Goal: Transaction & Acquisition: Purchase product/service

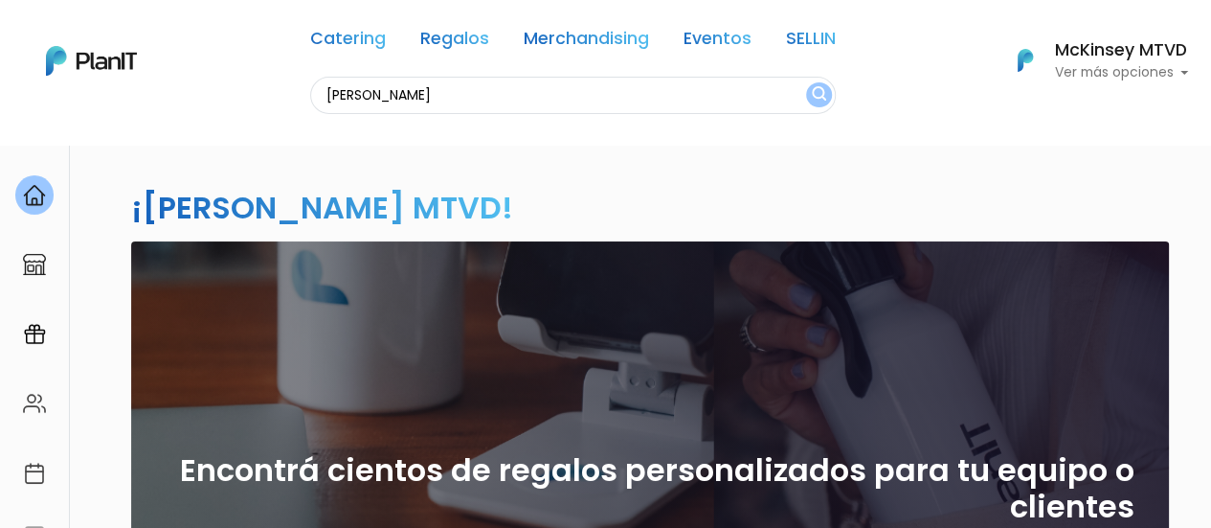
type input "valentino's"
click at [806, 82] on button "submit" at bounding box center [819, 94] width 26 height 25
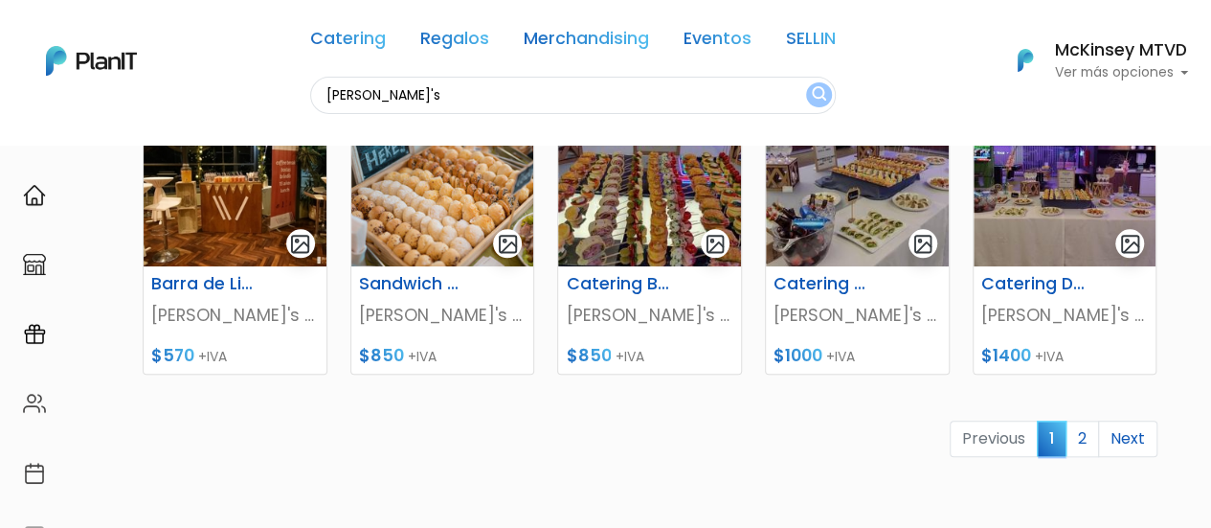
scroll to position [927, 0]
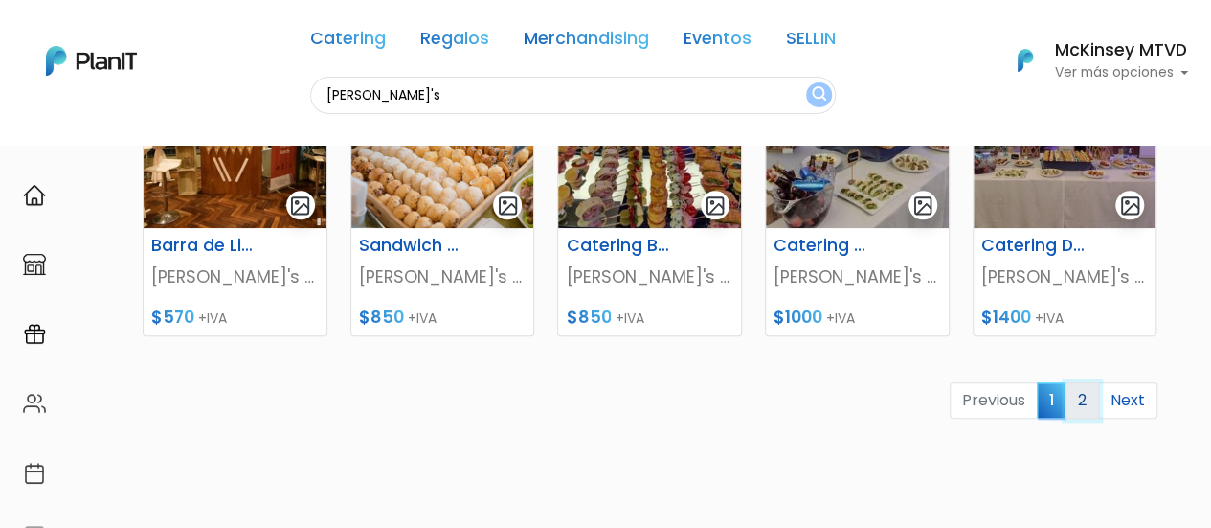
click at [1080, 398] on link "2" at bounding box center [1083, 400] width 34 height 36
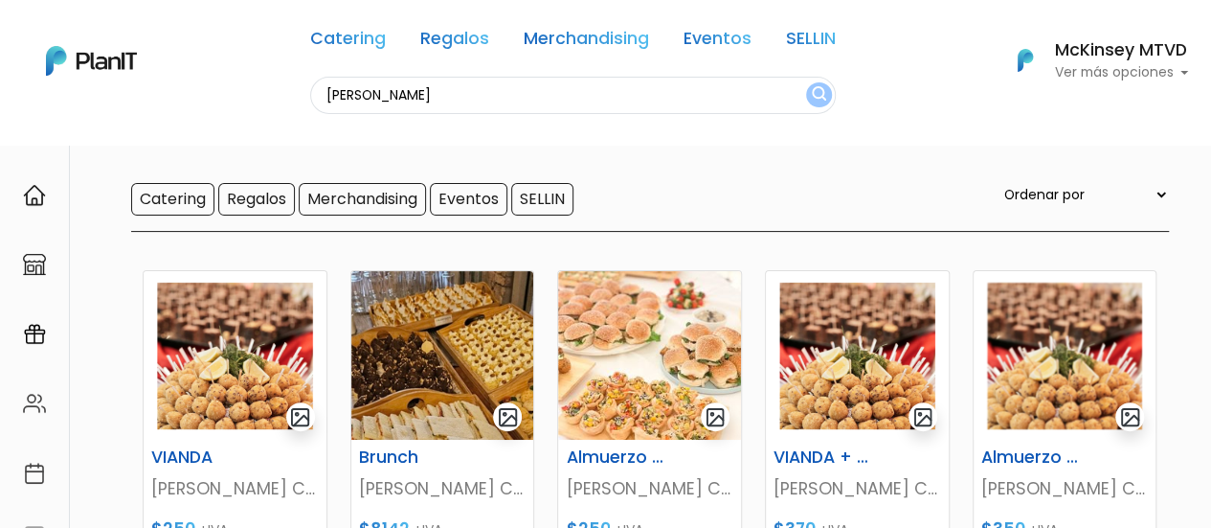
scroll to position [134, 0]
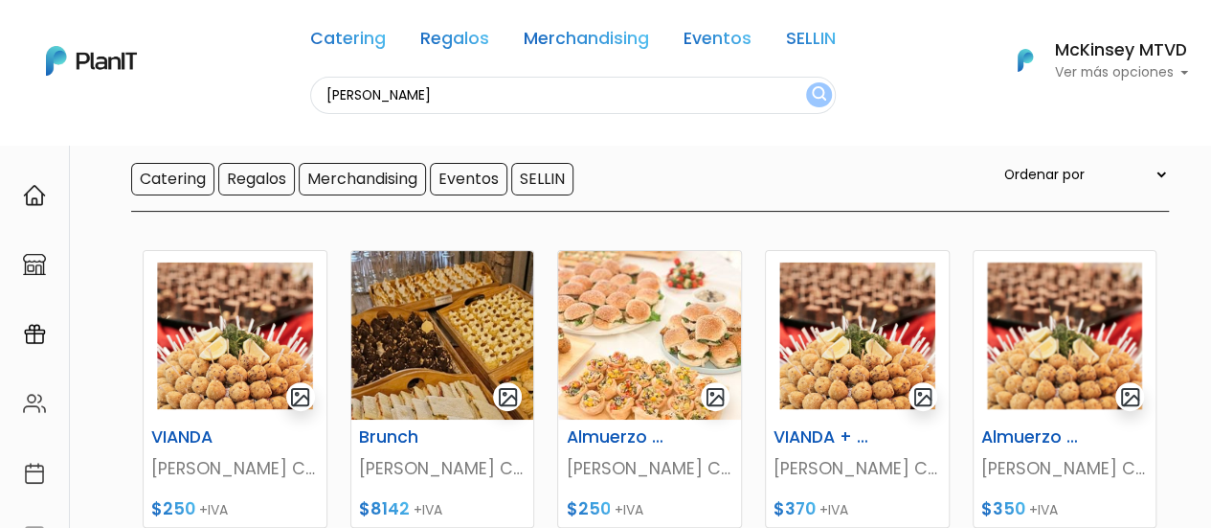
drag, startPoint x: 1225, startPoint y: 145, endPoint x: 1225, endPoint y: 194, distance: 49.8
click at [1211, 194] on html "Catering Regalos Merchandising Eventos SELLIN valentino's Catering Regalos Merc…" at bounding box center [605, 130] width 1211 height 528
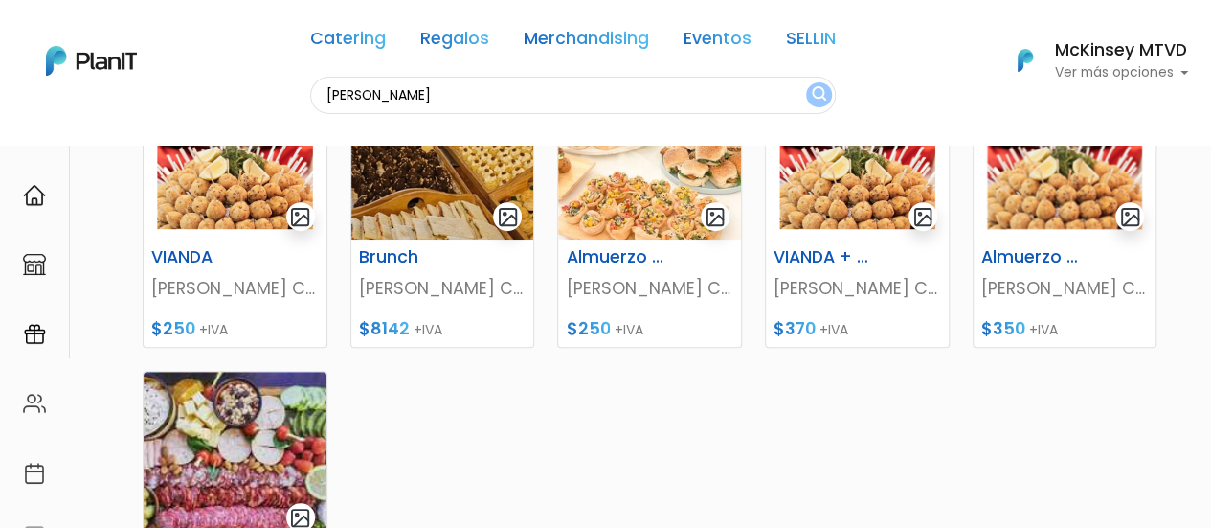
scroll to position [389, 0]
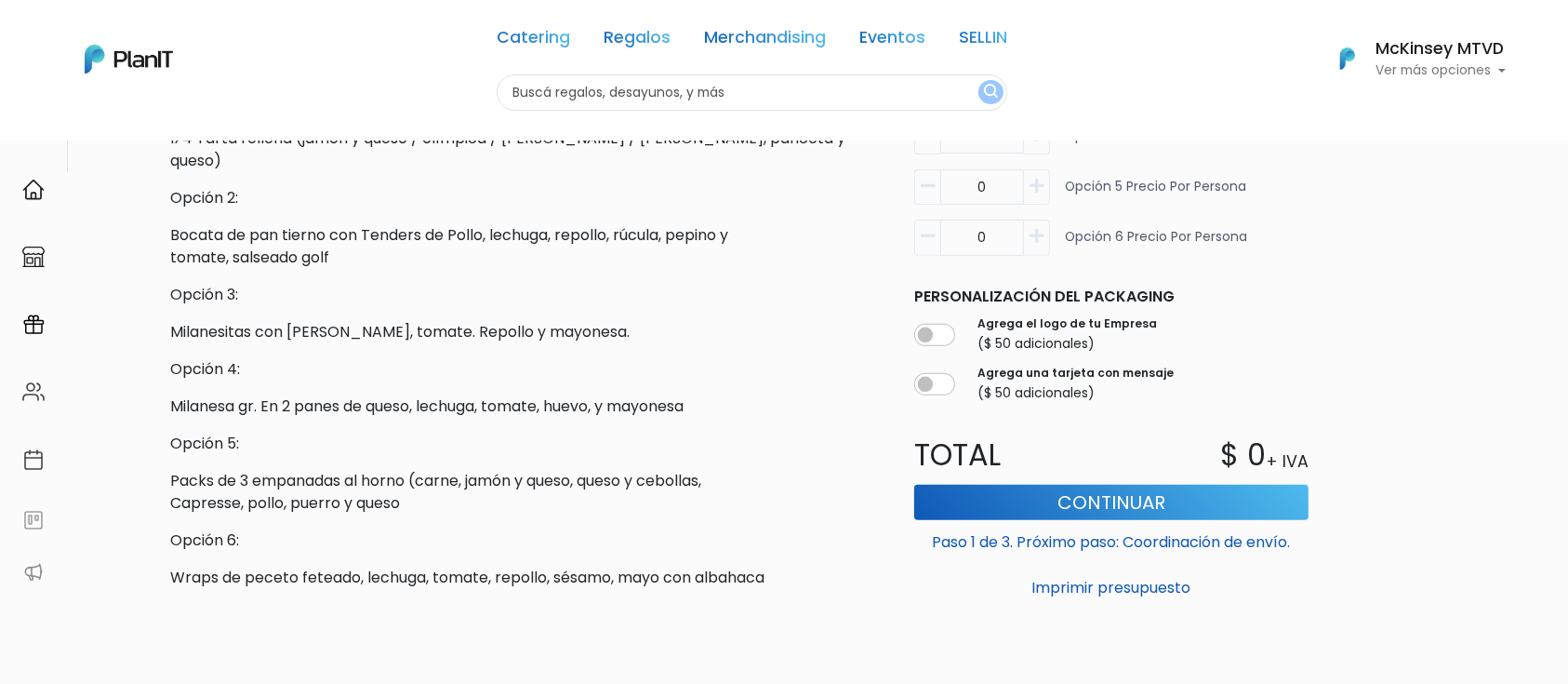
scroll to position [371, 0]
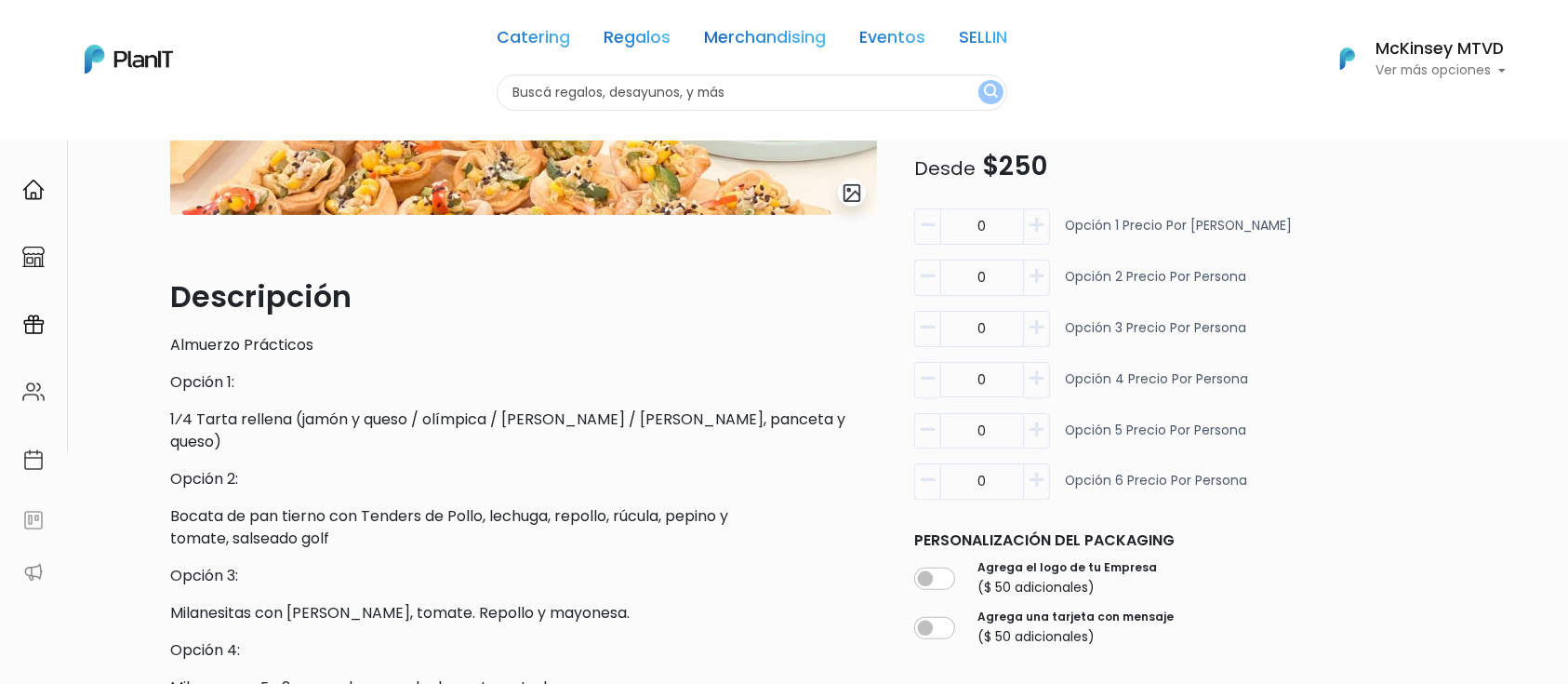
click at [1038, 222] on icon "button" at bounding box center [1036, 224] width 14 height 17
type input "1"
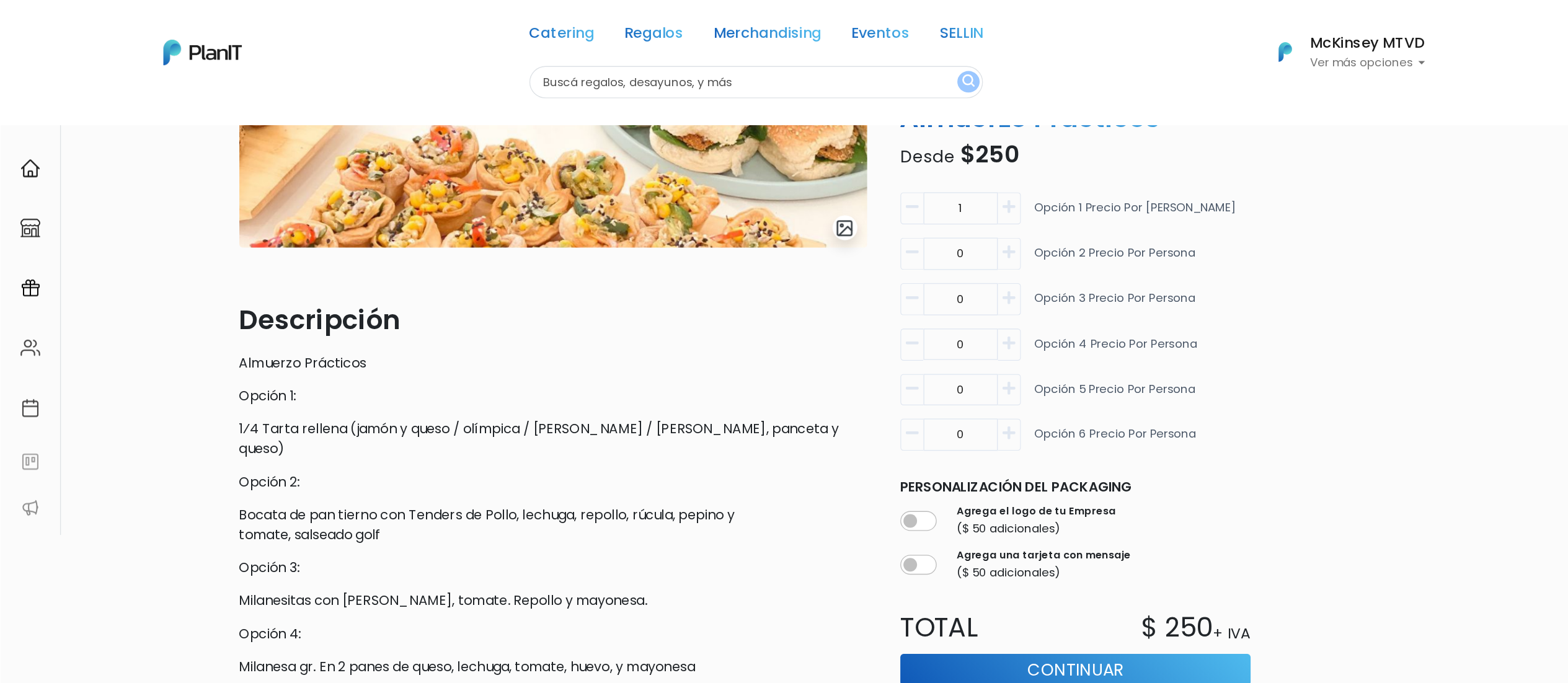
scroll to position [205, 0]
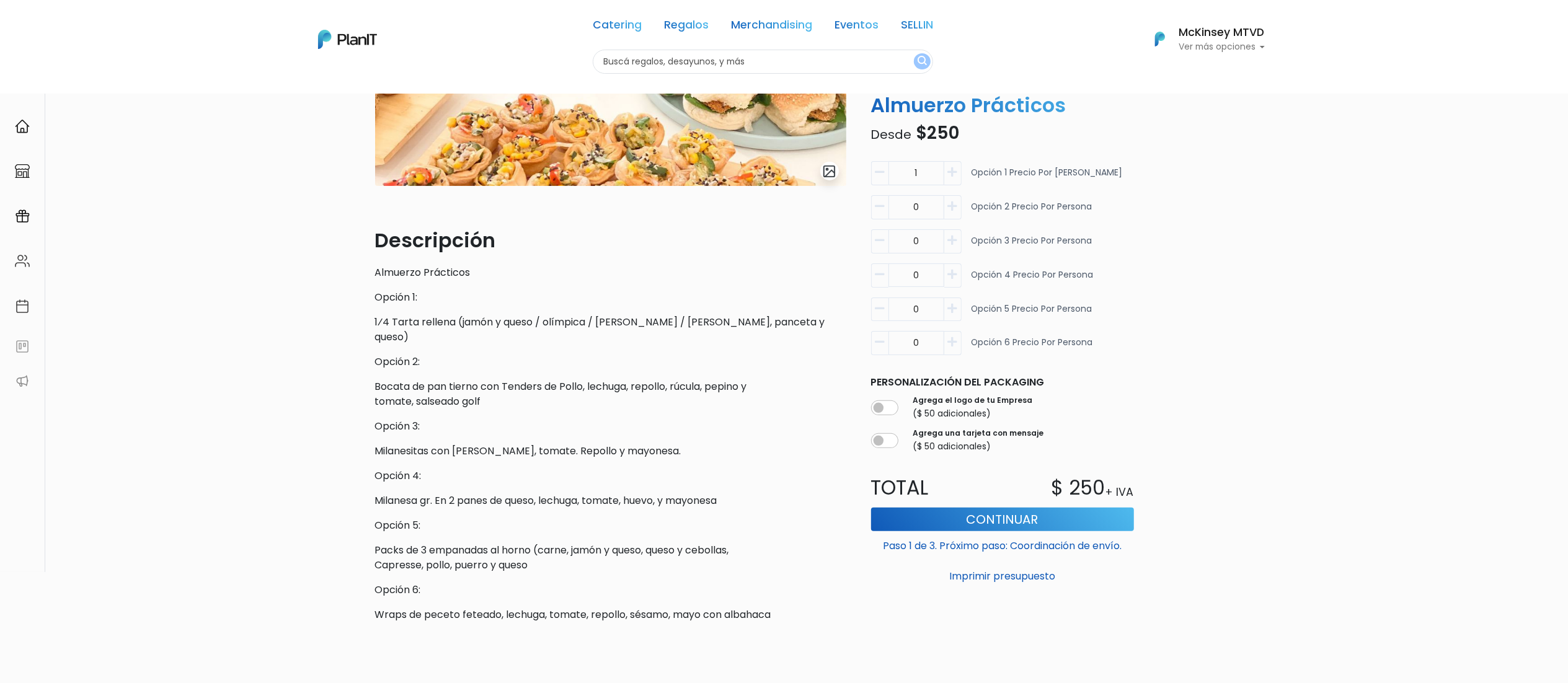
click at [784, 215] on button "button" at bounding box center [953, 207] width 17 height 24
type input "1"
click at [784, 168] on icon "button" at bounding box center [952, 172] width 9 height 11
click at [784, 174] on button "button" at bounding box center [880, 173] width 17 height 24
click at [784, 180] on button "button" at bounding box center [880, 173] width 17 height 24
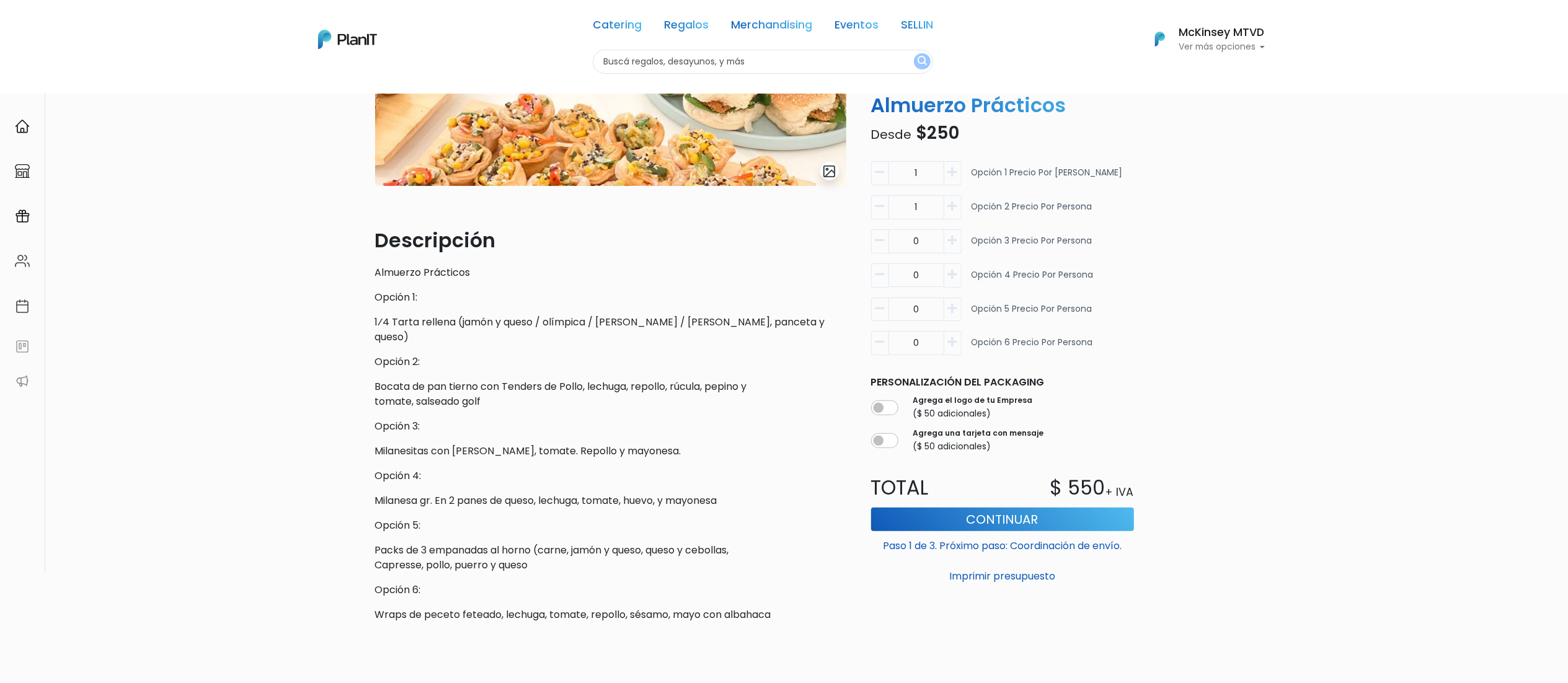
type input "0"
click at [784, 207] on icon "button" at bounding box center [880, 206] width 9 height 11
type input "0"
click at [784, 245] on icon "button" at bounding box center [952, 240] width 9 height 11
click at [784, 249] on button "button" at bounding box center [880, 241] width 17 height 24
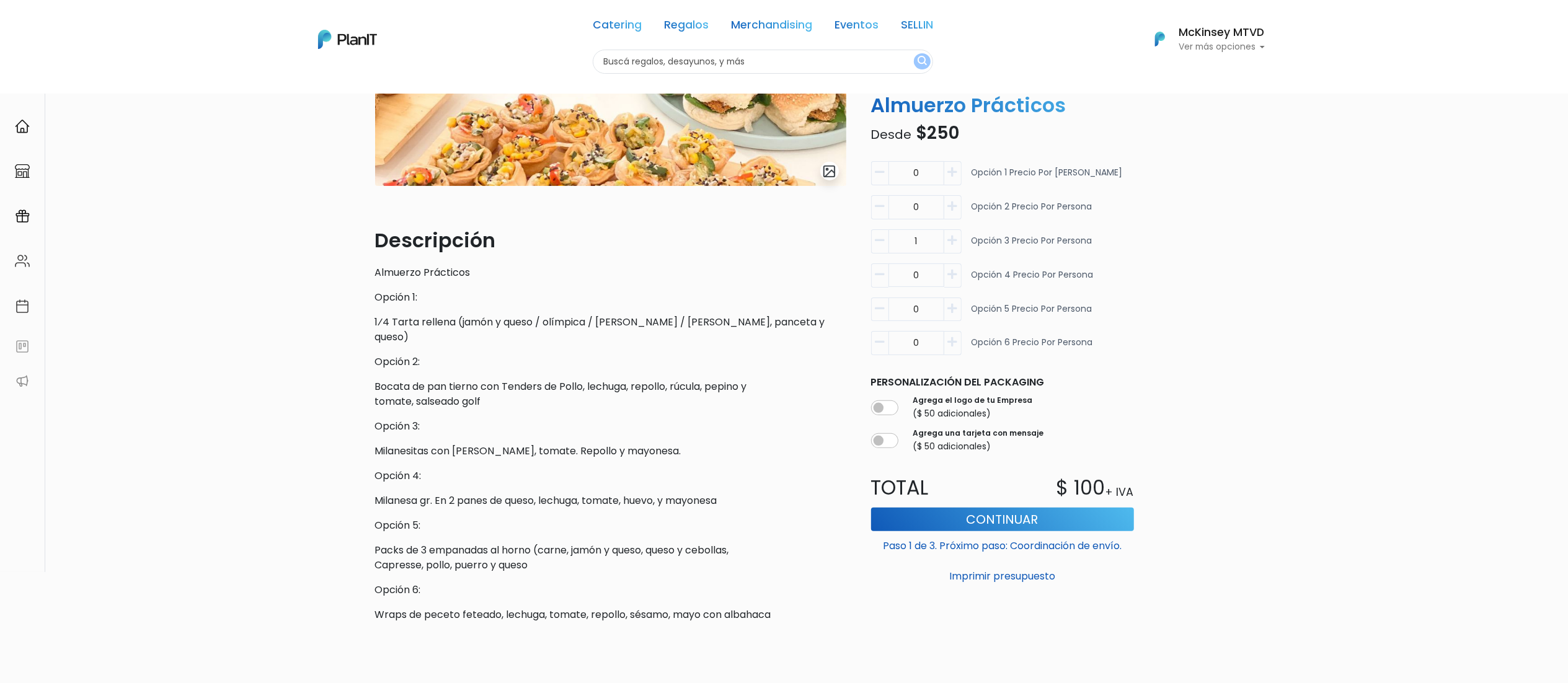
type input "0"
click at [784, 282] on button "button" at bounding box center [953, 275] width 17 height 24
click at [784, 279] on icon "button" at bounding box center [880, 274] width 9 height 11
type input "0"
click at [784, 317] on button "button" at bounding box center [953, 309] width 17 height 24
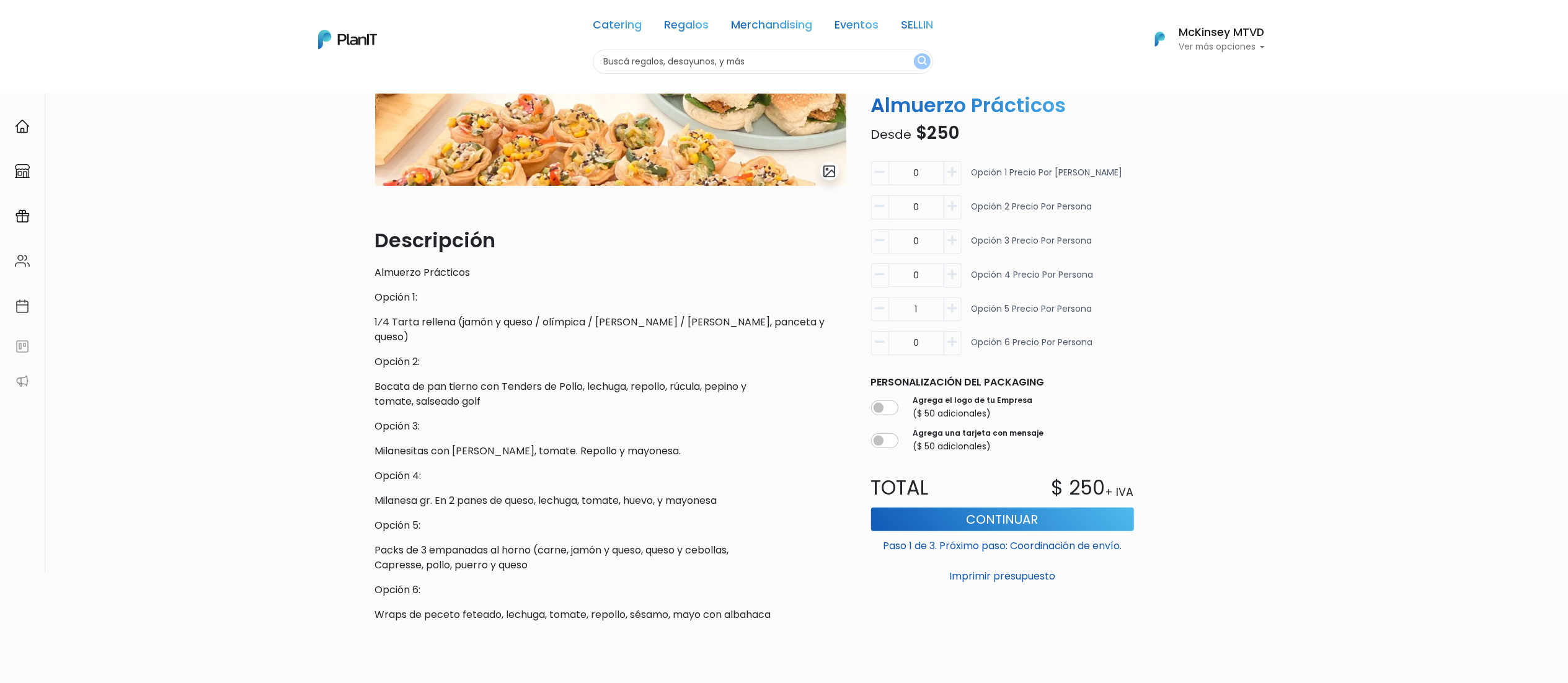
click at [784, 313] on icon "button" at bounding box center [880, 308] width 9 height 11
type input "0"
click at [784, 341] on icon "button" at bounding box center [952, 342] width 9 height 11
click at [784, 341] on button "button" at bounding box center [880, 343] width 17 height 24
type input "0"
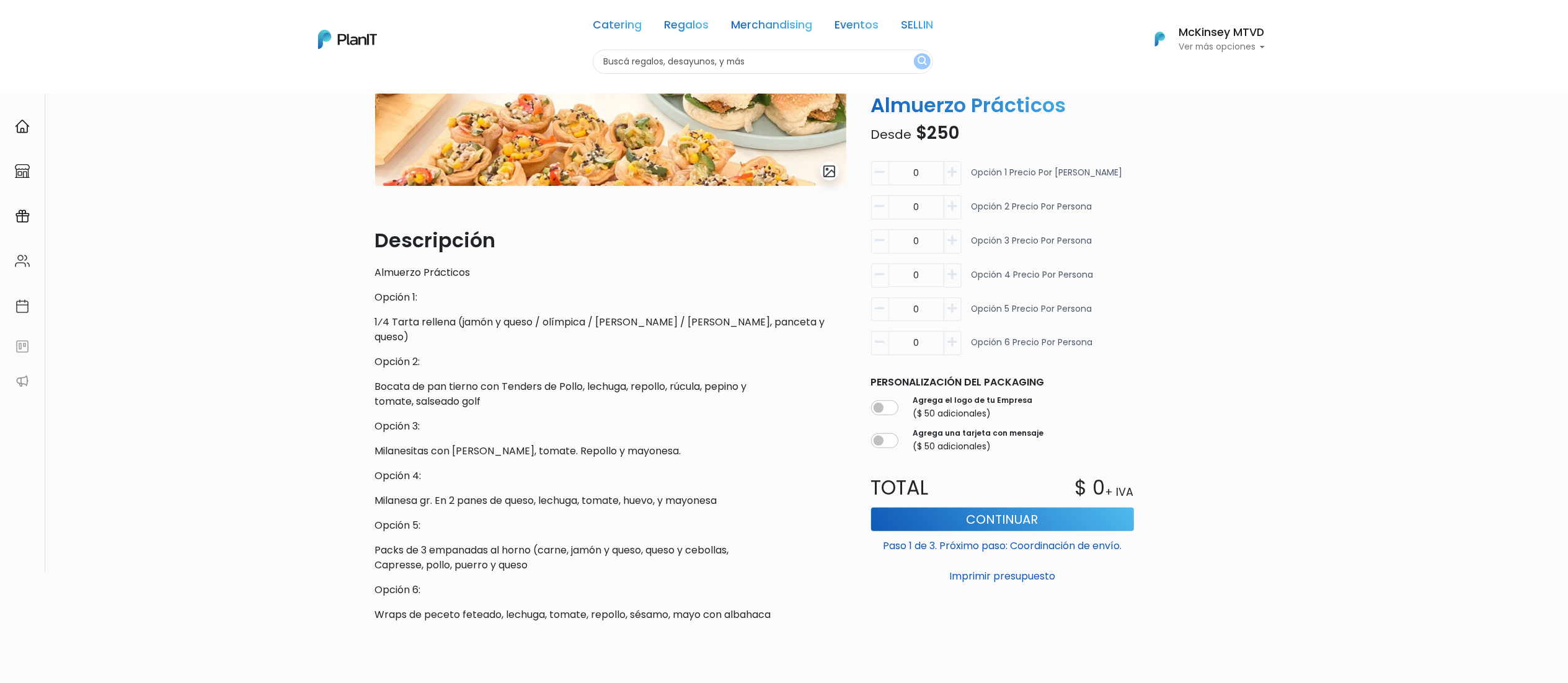
click at [784, 274] on icon "button" at bounding box center [952, 274] width 9 height 11
click at [784, 280] on icon "button" at bounding box center [880, 274] width 9 height 11
type input "0"
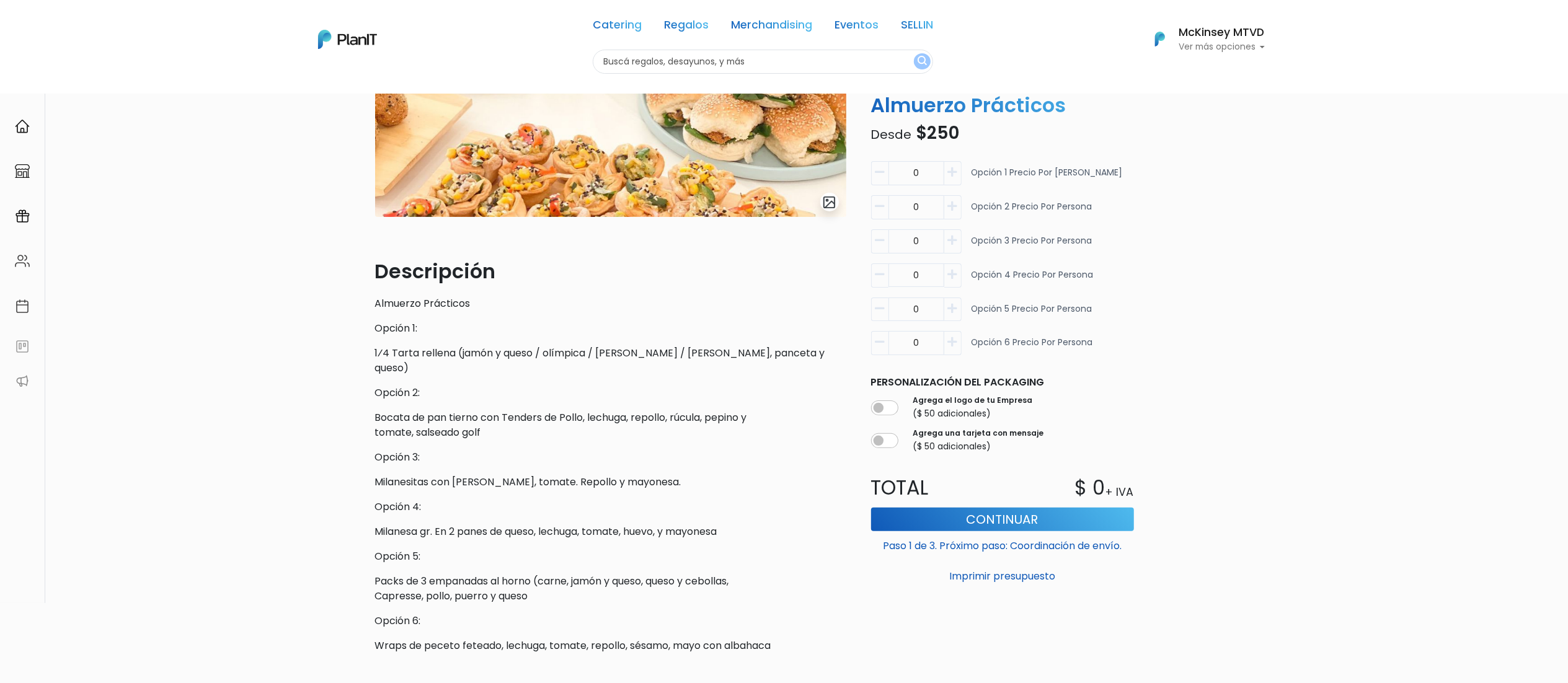
scroll to position [0, 0]
